Goal: Task Accomplishment & Management: Complete application form

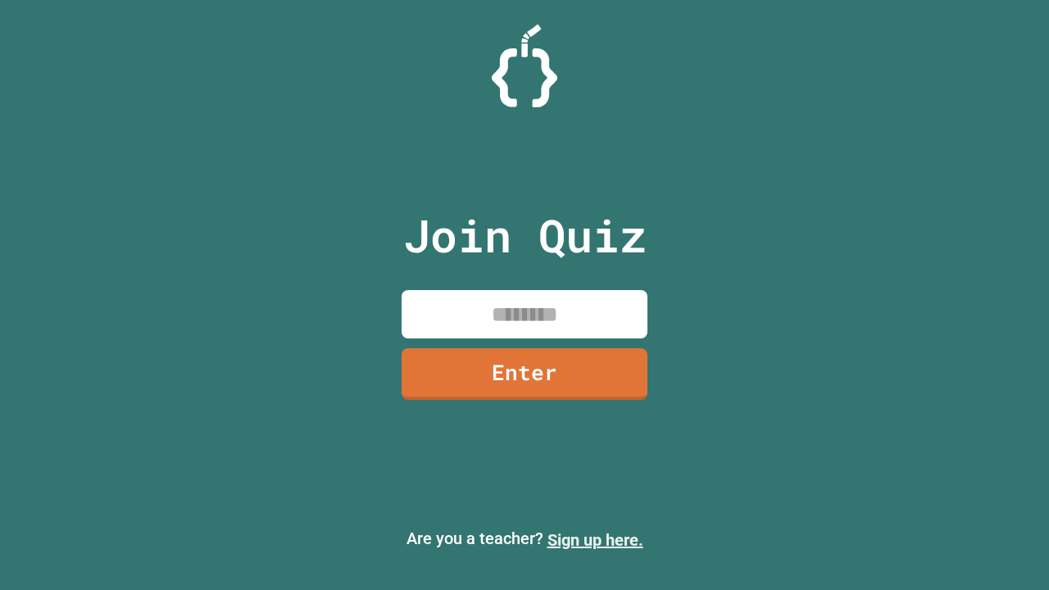
click at [595, 540] on link "Sign up here." at bounding box center [596, 540] width 96 height 20
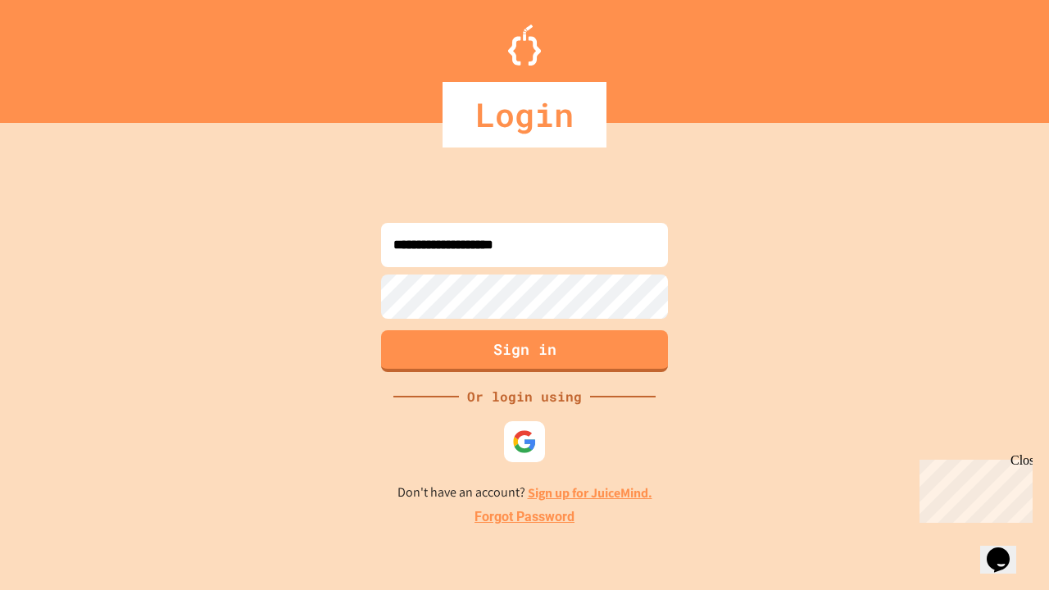
type input "**********"
